Goal: Task Accomplishment & Management: Use online tool/utility

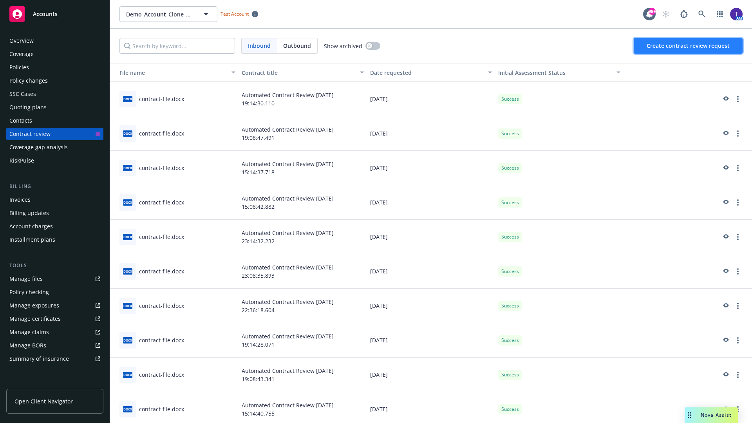
click at [688, 46] on span "Create contract review request" at bounding box center [688, 45] width 83 height 7
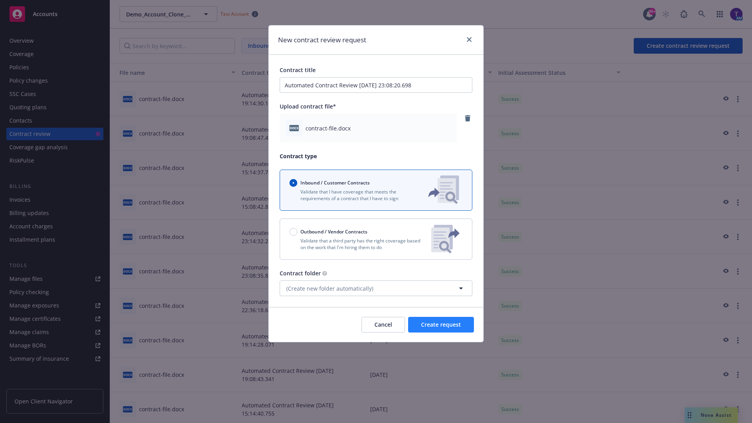
type input "Automated Contract Review [DATE] 23:08:20.698"
click at [441, 325] on span "Create request" at bounding box center [441, 324] width 40 height 7
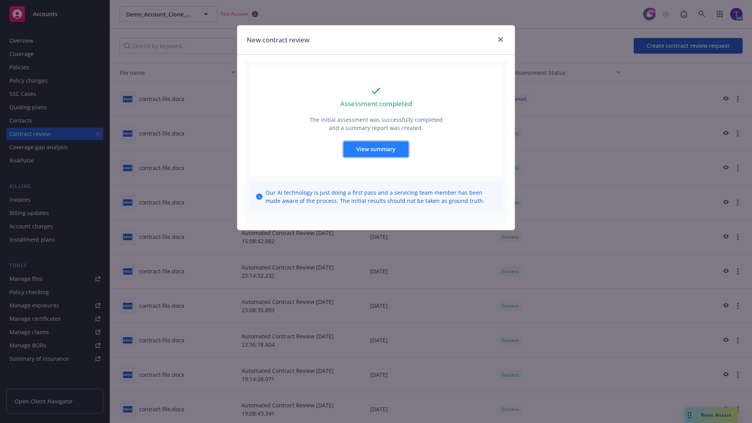
click at [376, 149] on span "View summary" at bounding box center [375, 148] width 39 height 7
